Goal: Task Accomplishment & Management: Use online tool/utility

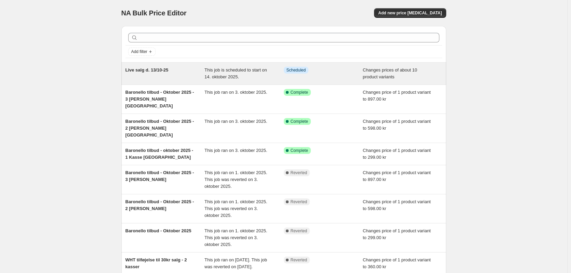
click at [143, 70] on span "Live salg d. 13/10-25" at bounding box center [146, 69] width 43 height 5
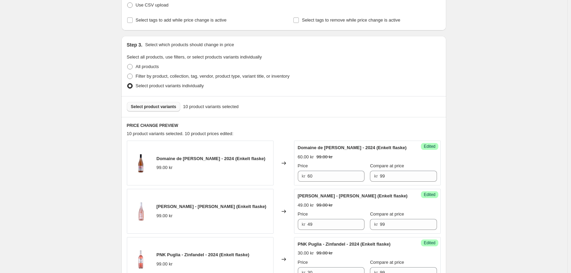
scroll to position [171, 0]
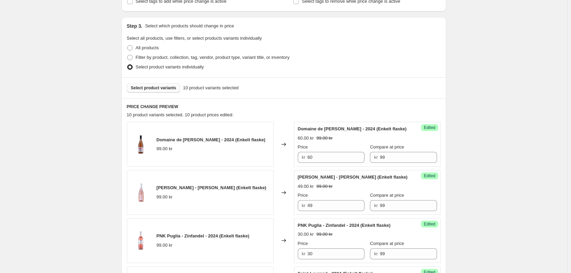
click at [159, 89] on span "Select product variants" at bounding box center [153, 87] width 45 height 5
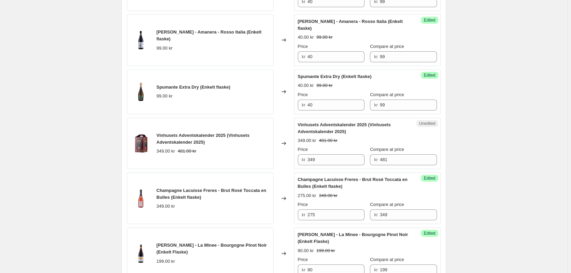
scroll to position [581, 0]
drag, startPoint x: 320, startPoint y: 160, endPoint x: 309, endPoint y: 159, distance: 10.9
click at [309, 159] on input "349" at bounding box center [335, 159] width 57 height 11
type input "339"
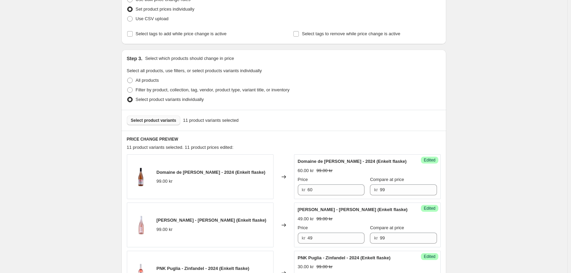
scroll to position [137, 0]
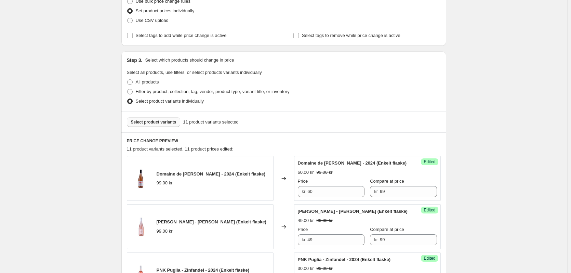
click at [147, 119] on button "Select product variants" at bounding box center [154, 122] width 54 height 10
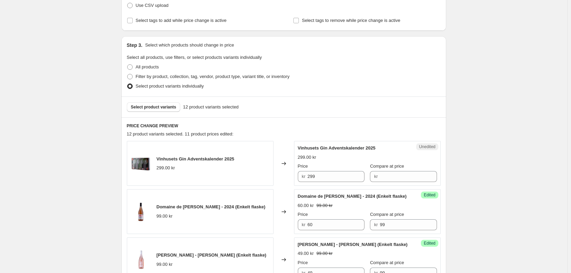
scroll to position [171, 0]
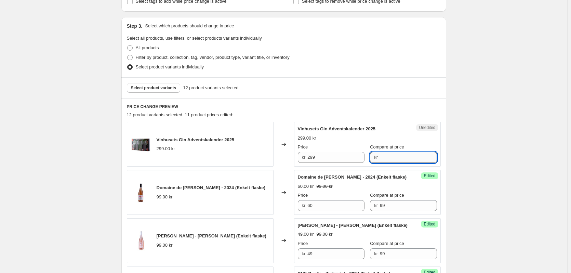
click at [388, 157] on input "Compare at price" at bounding box center [408, 157] width 57 height 11
type input "299"
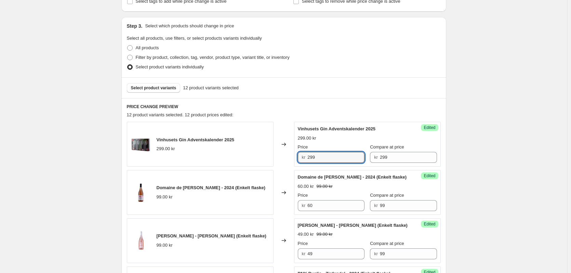
drag, startPoint x: 326, startPoint y: 158, endPoint x: 307, endPoint y: 156, distance: 19.9
click at [307, 156] on div "kr 299" at bounding box center [331, 157] width 67 height 11
click at [165, 87] on span "Select product variants" at bounding box center [153, 87] width 45 height 5
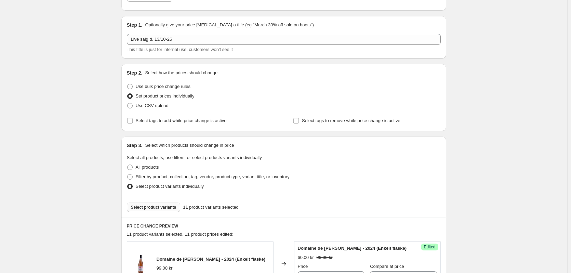
scroll to position [68, 0]
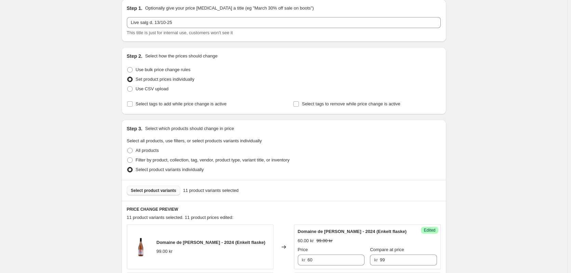
click at [157, 186] on button "Select product variants" at bounding box center [154, 191] width 54 height 10
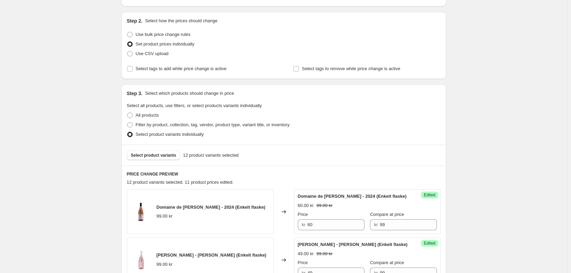
scroll to position [103, 0]
click at [158, 155] on span "Select product variants" at bounding box center [153, 155] width 45 height 5
click at [150, 154] on span "Select product variants" at bounding box center [153, 155] width 45 height 5
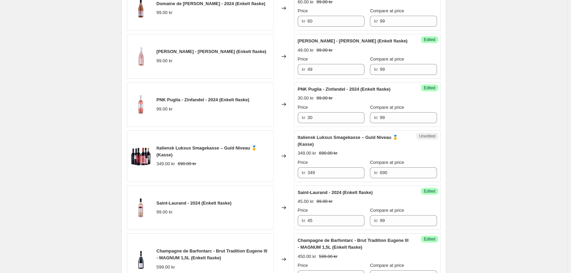
scroll to position [308, 0]
click at [327, 172] on input "349" at bounding box center [335, 171] width 57 height 11
type input "3"
type input "299"
click at [486, 139] on div "Live salg d. 13/10-25. This page is ready Live salg d. 13/10-25 Info Scheduled …" at bounding box center [283, 271] width 567 height 1158
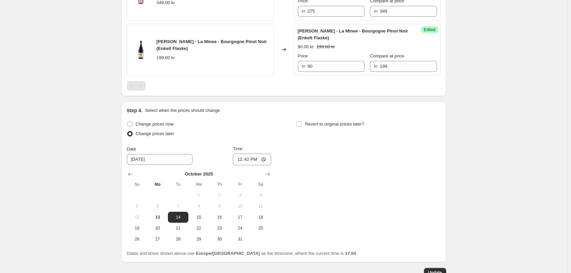
scroll to position [885, 0]
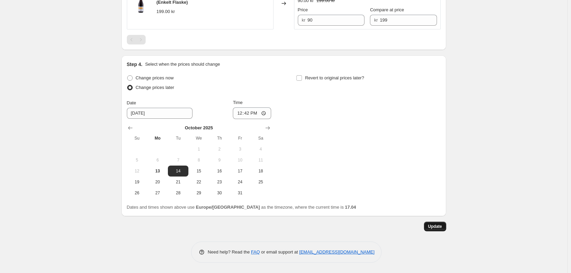
click at [435, 228] on span "Update" at bounding box center [435, 225] width 14 height 5
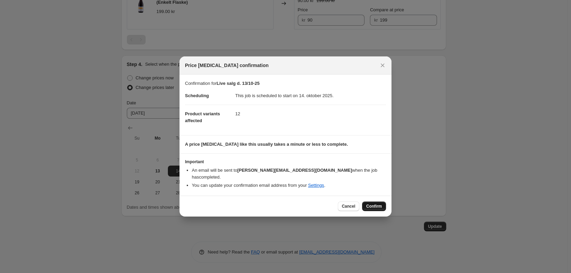
click at [372, 203] on span "Confirm" at bounding box center [374, 205] width 16 height 5
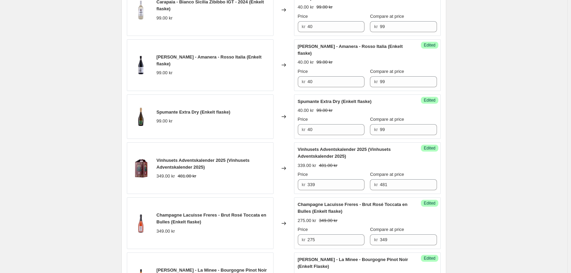
scroll to position [612, 0]
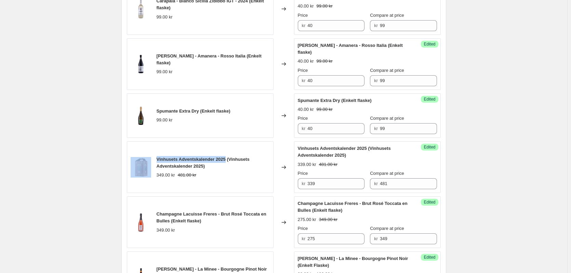
drag, startPoint x: 227, startPoint y: 160, endPoint x: 147, endPoint y: 158, distance: 80.0
click at [147, 158] on div "Vinhusets Adventskalender 2025 (Vinhusets Adventskalender 2025) 349.00 kr 481.0…" at bounding box center [200, 167] width 147 height 52
copy div "Vinhusets Adventskalender 2025"
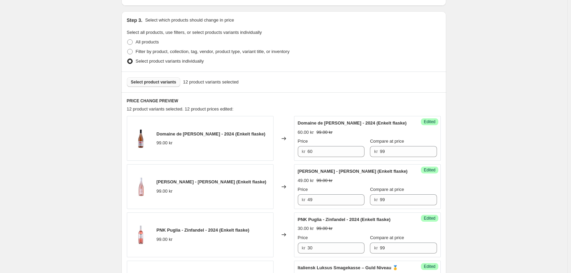
scroll to position [133, 0]
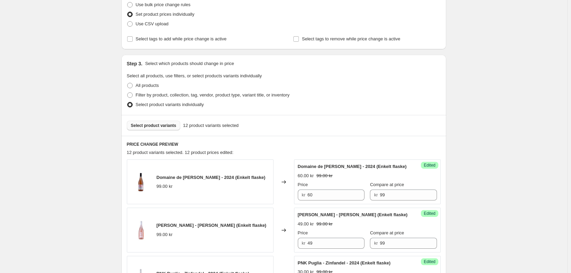
click at [143, 123] on span "Select product variants" at bounding box center [153, 125] width 45 height 5
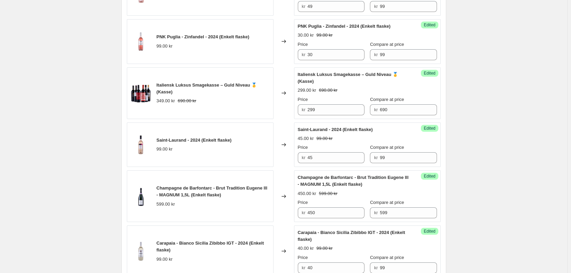
scroll to position [376, 0]
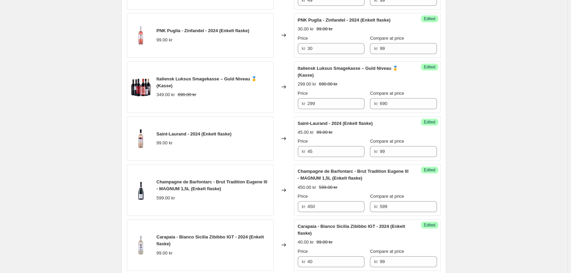
click at [469, 217] on div "Live salg d. 13/10-25. This page is ready Live salg d. 13/10-25 Info Scheduled …" at bounding box center [283, 175] width 567 height 1103
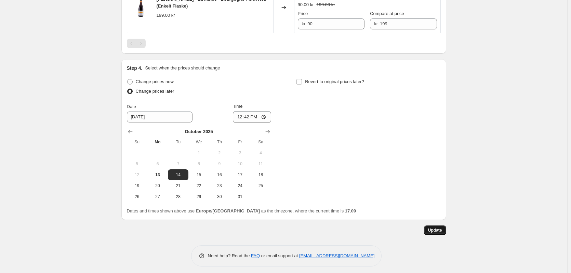
scroll to position [830, 0]
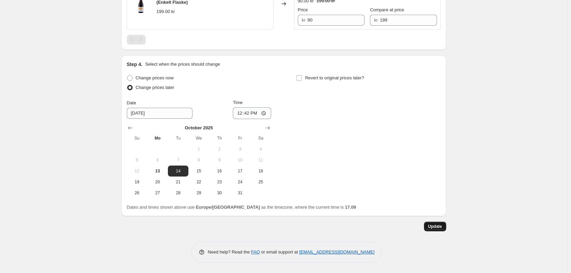
click at [441, 229] on span "Update" at bounding box center [435, 225] width 14 height 5
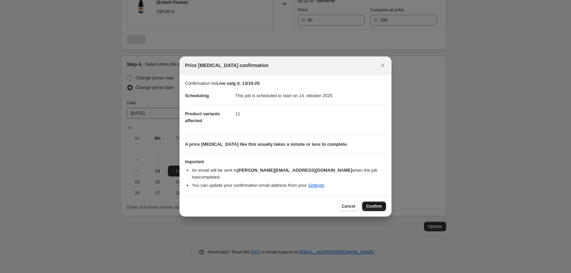
click at [374, 203] on span "Confirm" at bounding box center [374, 205] width 16 height 5
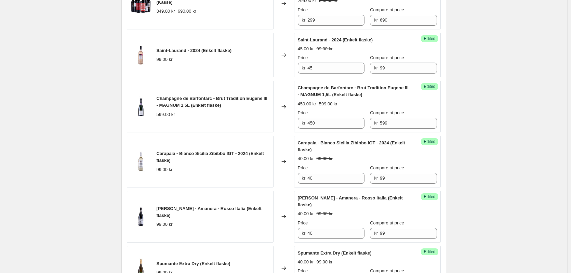
scroll to position [386, 0]
